Goal: Information Seeking & Learning: Check status

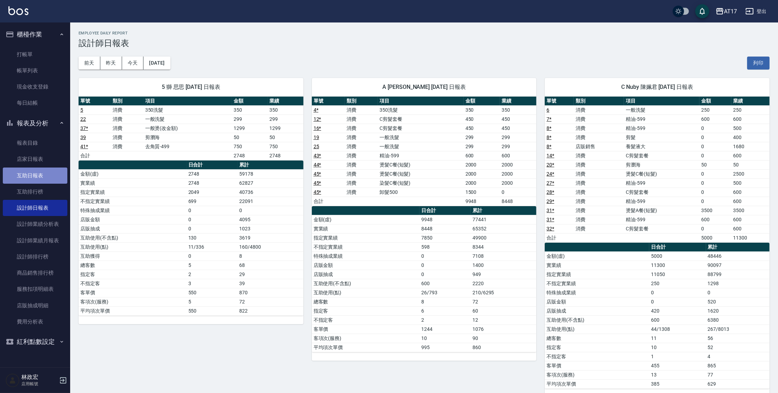
click at [44, 178] on link "互助日報表" at bounding box center [35, 175] width 65 height 16
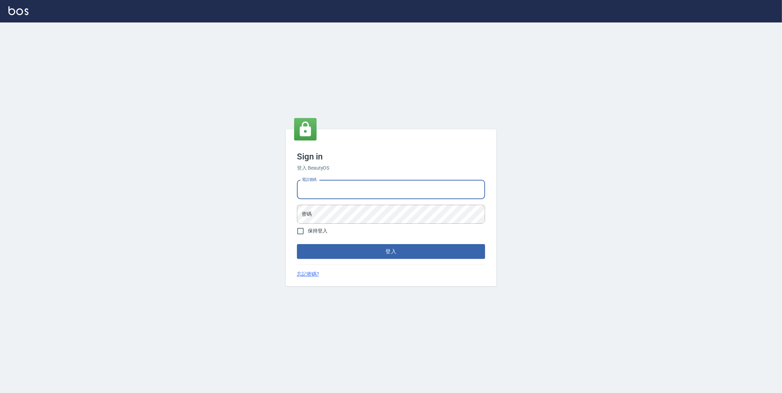
click at [332, 191] on input "電話號碼" at bounding box center [391, 189] width 188 height 19
type input "0977380821"
drag, startPoint x: 331, startPoint y: 190, endPoint x: 297, endPoint y: 189, distance: 33.3
click at [297, 189] on input "0977380821" at bounding box center [391, 189] width 188 height 19
click at [297, 244] on button "登入" at bounding box center [391, 251] width 188 height 15
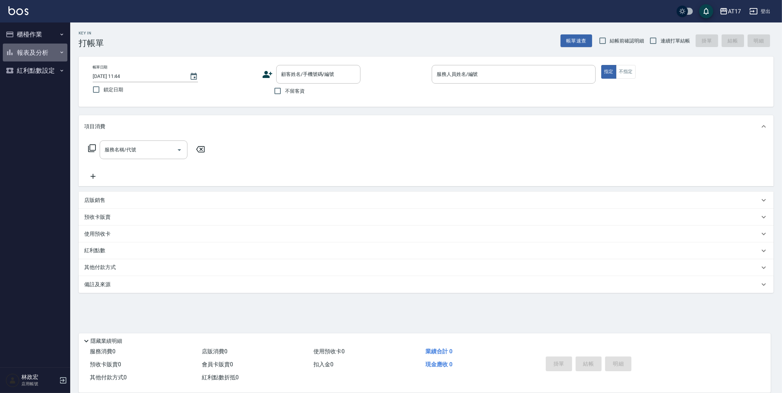
click at [48, 53] on button "報表及分析" at bounding box center [35, 53] width 65 height 18
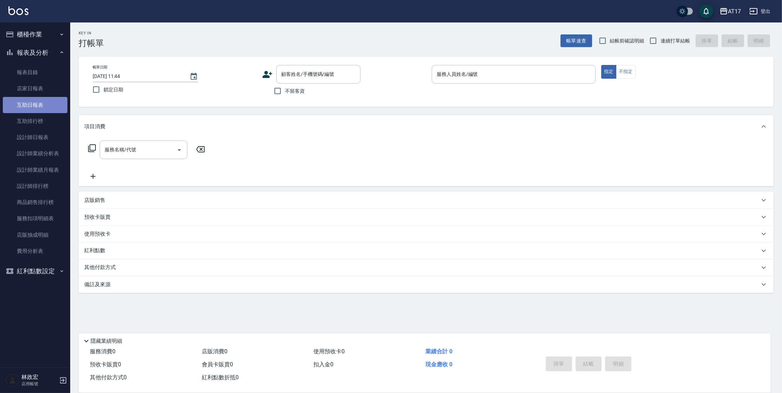
click at [48, 98] on link "互助日報表" at bounding box center [35, 105] width 65 height 16
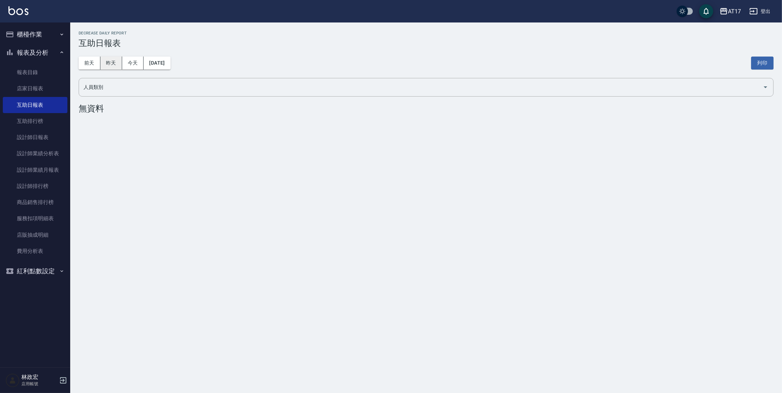
click at [107, 67] on button "昨天" at bounding box center [111, 62] width 22 height 13
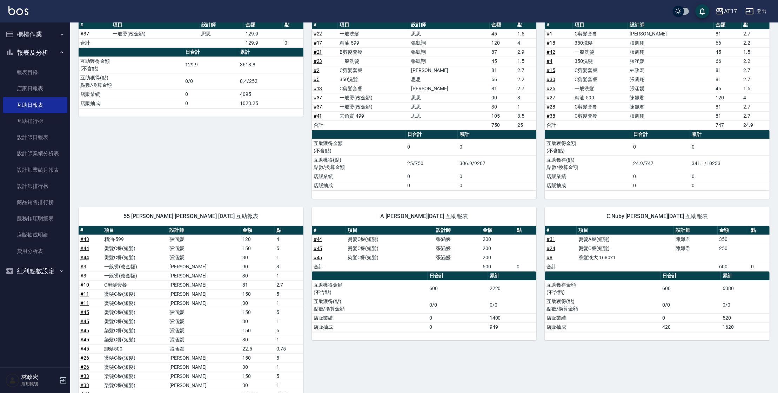
scroll to position [115, 0]
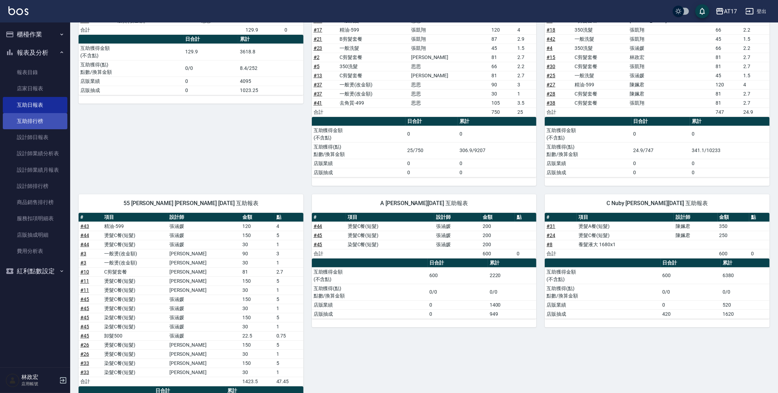
click at [22, 118] on link "互助排行榜" at bounding box center [35, 121] width 65 height 16
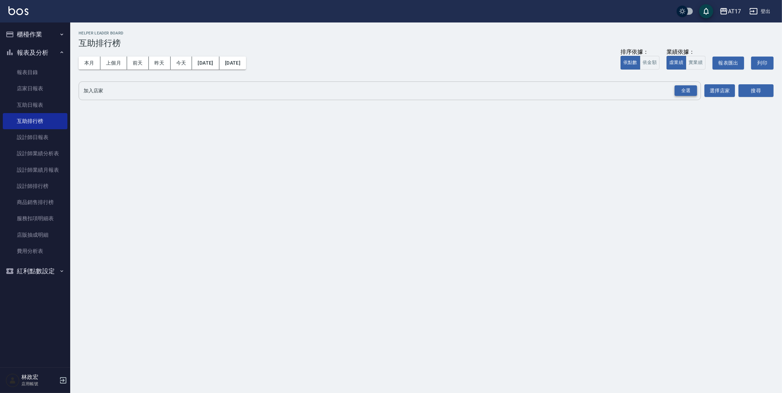
click at [684, 92] on div "全選" at bounding box center [685, 90] width 22 height 11
click at [749, 88] on button "搜尋" at bounding box center [755, 91] width 35 height 13
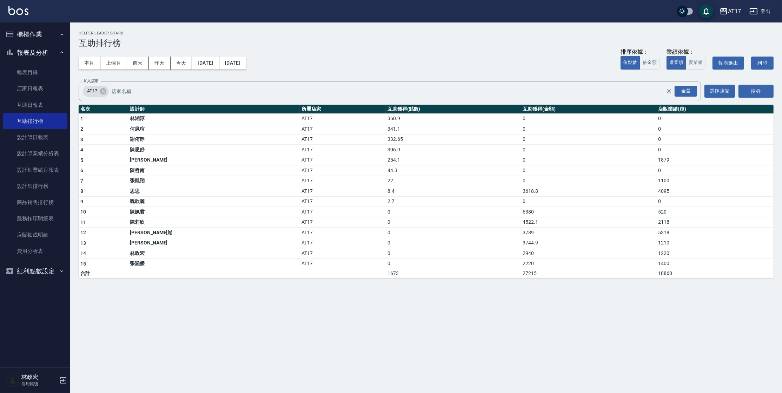
click at [28, 51] on button "報表及分析" at bounding box center [35, 53] width 65 height 18
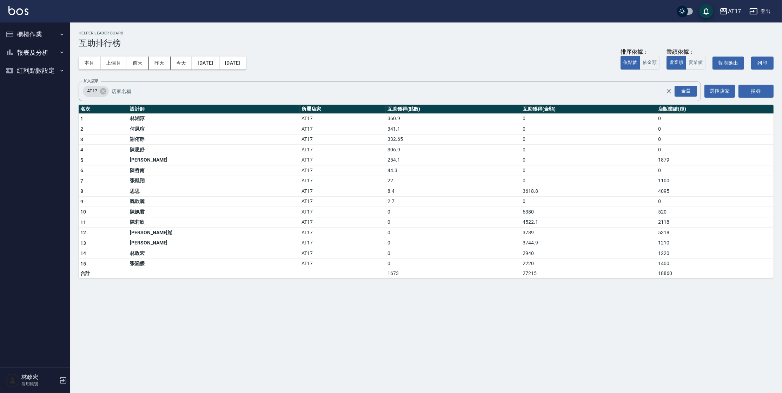
click at [38, 38] on button "櫃檯作業" at bounding box center [35, 34] width 65 height 18
click at [39, 53] on link "打帳單" at bounding box center [35, 54] width 65 height 16
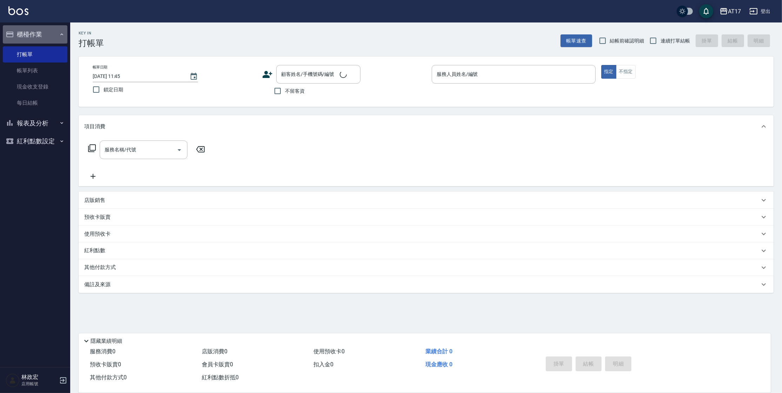
click at [35, 34] on button "櫃檯作業" at bounding box center [35, 34] width 65 height 18
